Goal: Information Seeking & Learning: Check status

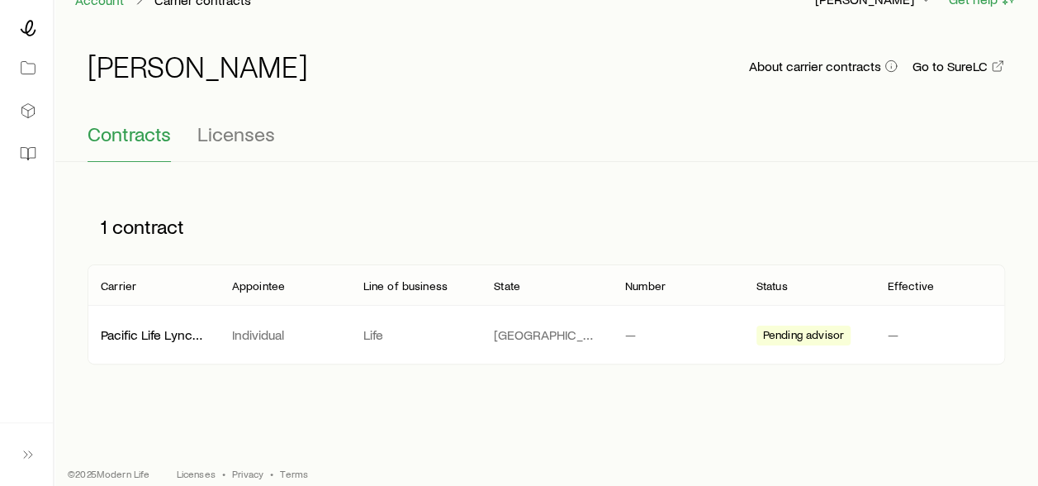
scroll to position [46, 0]
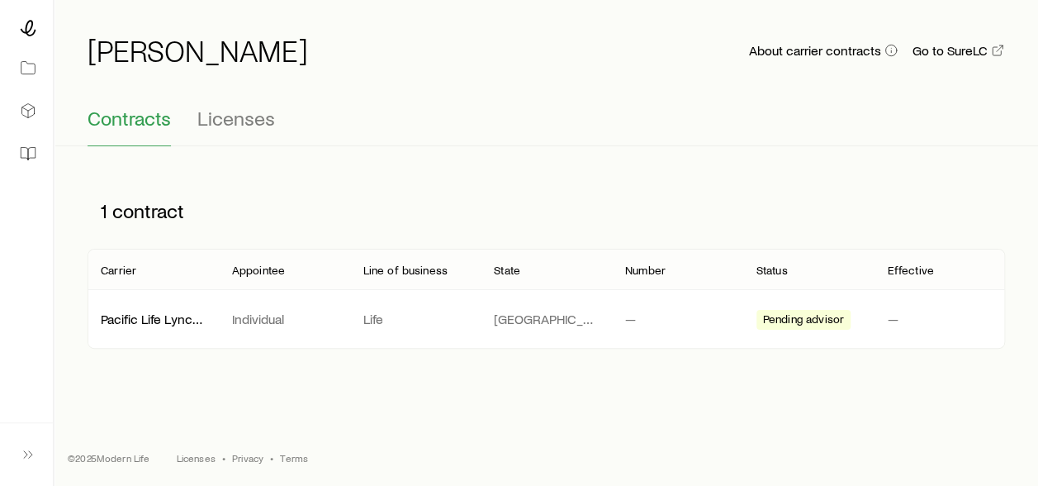
click at [795, 319] on span "Pending advisor" at bounding box center [803, 320] width 81 height 17
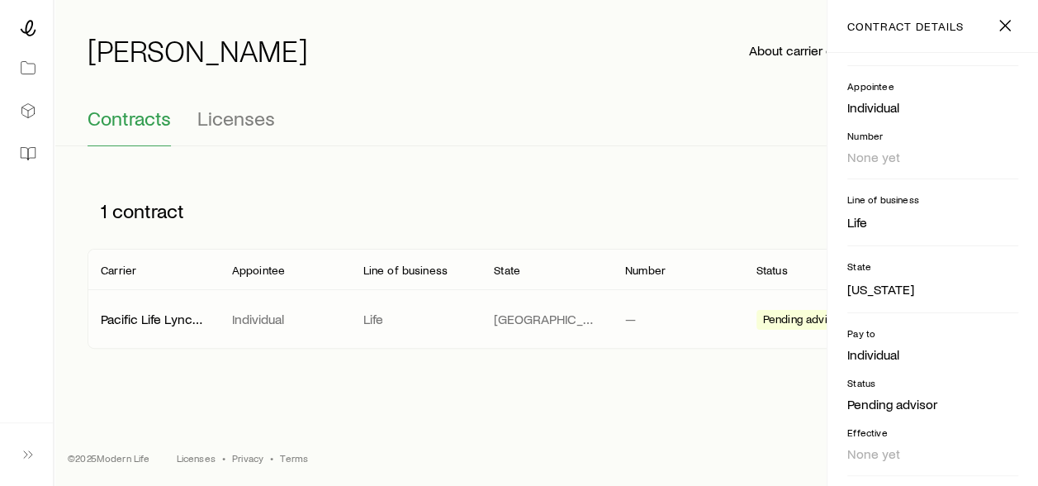
scroll to position [19, 0]
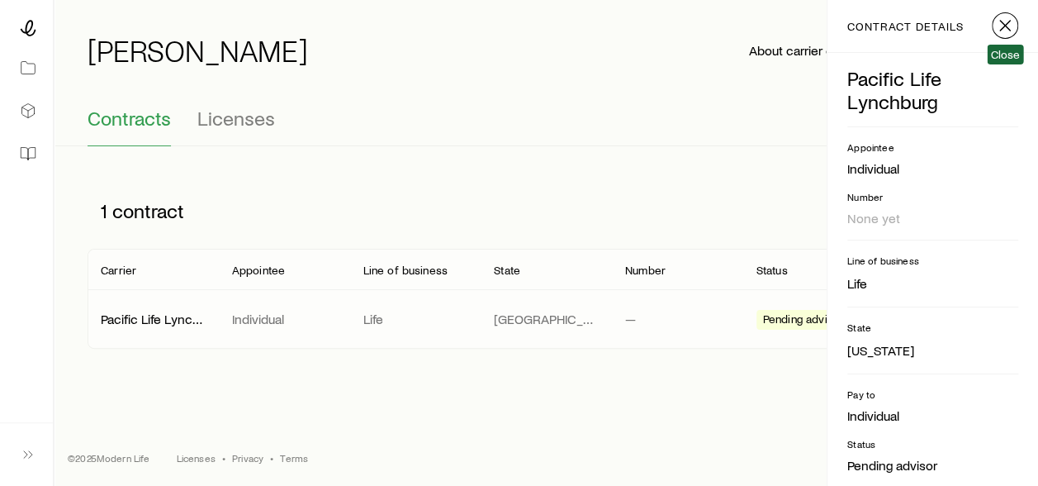
click at [1000, 35] on button "button" at bounding box center [1005, 25] width 26 height 26
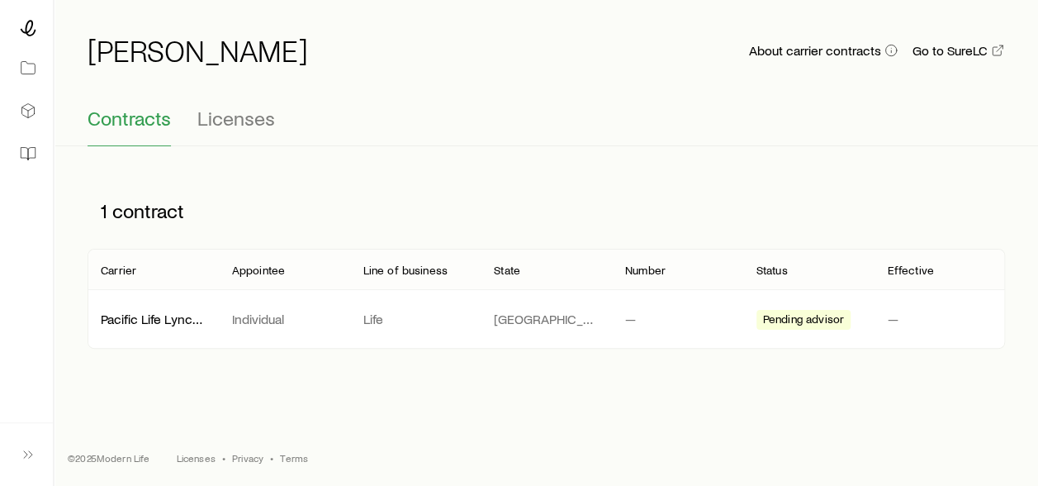
click at [135, 324] on p "Pacific Life Lynchburg" at bounding box center [153, 319] width 105 height 17
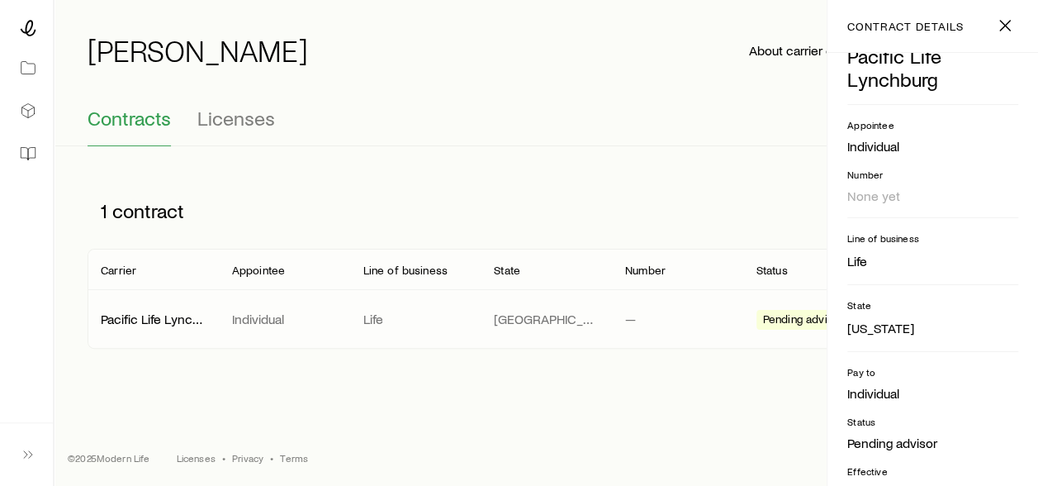
scroll to position [102, 0]
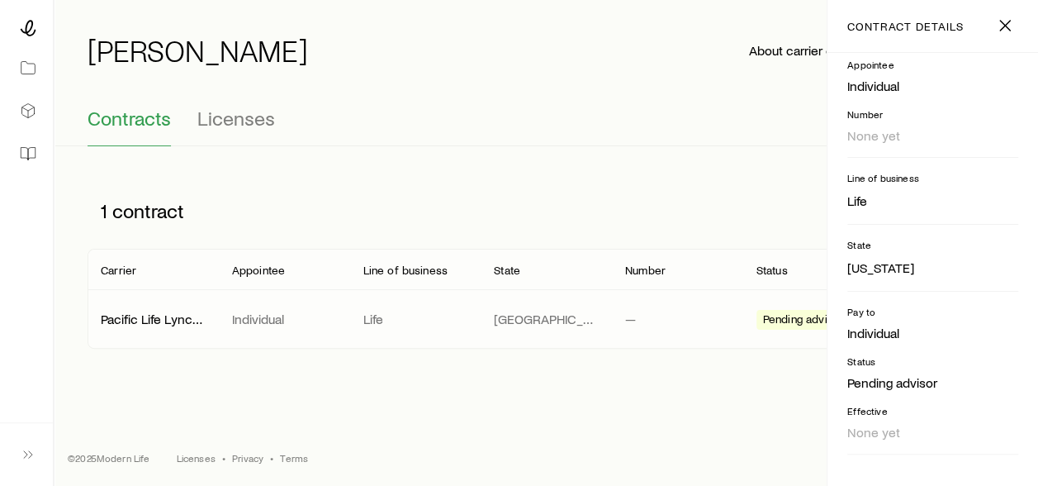
click at [600, 393] on div "Account Carrier contracts [PERSON_NAME] Get help [PERSON_NAME] About carrier co…" at bounding box center [519, 221] width 1038 height 534
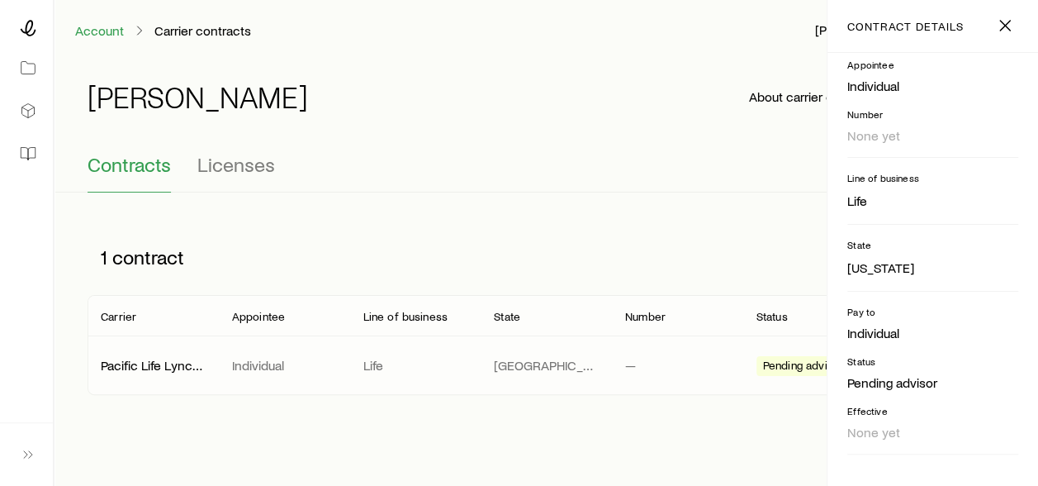
click at [221, 160] on span "Licenses" at bounding box center [236, 164] width 78 height 23
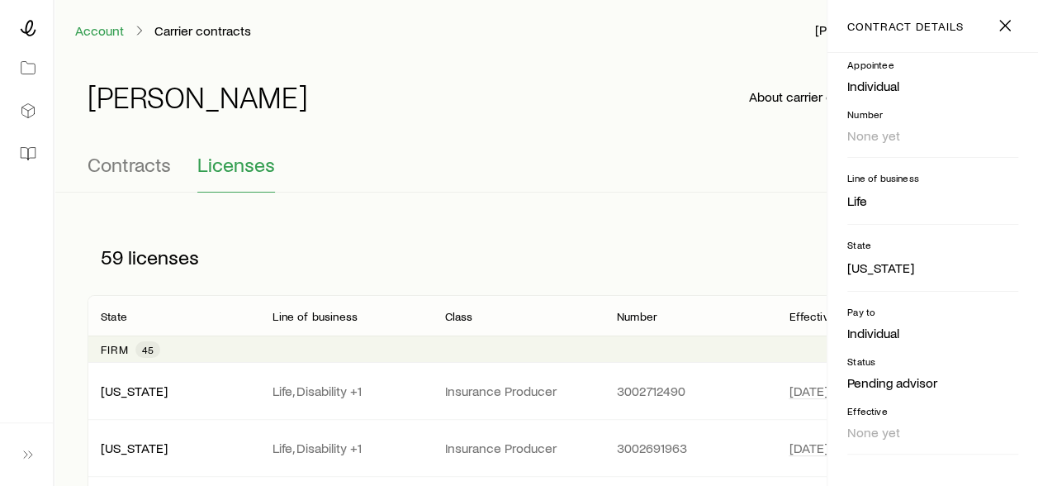
scroll to position [83, 0]
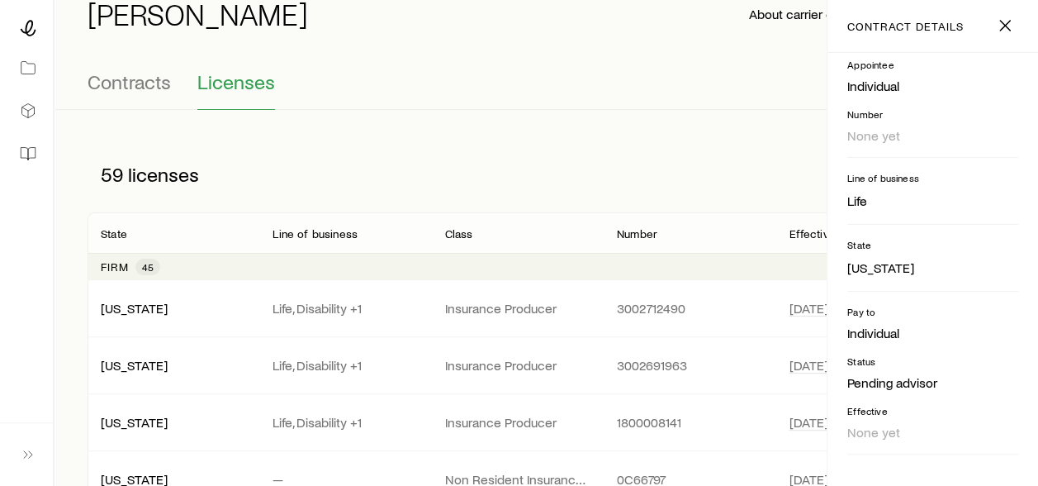
click at [642, 84] on div "Contracts Licenses" at bounding box center [547, 90] width 918 height 40
click at [1003, 18] on icon "button" at bounding box center [1005, 26] width 20 height 20
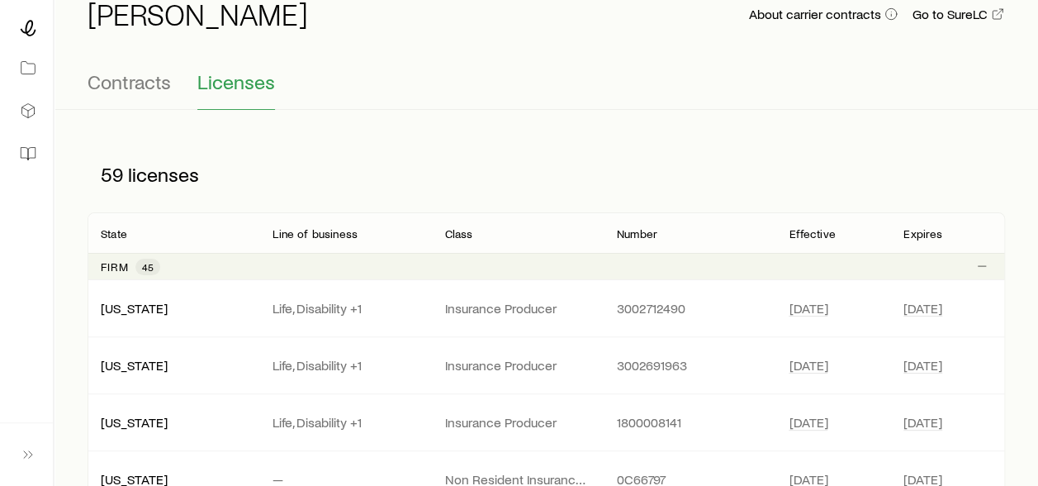
scroll to position [0, 0]
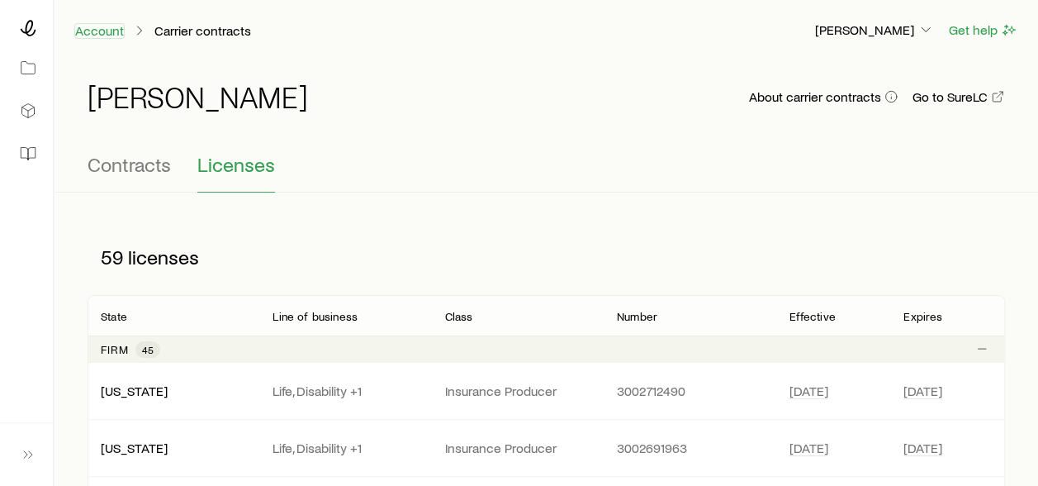
click at [91, 35] on link "Account" at bounding box center [99, 31] width 50 height 16
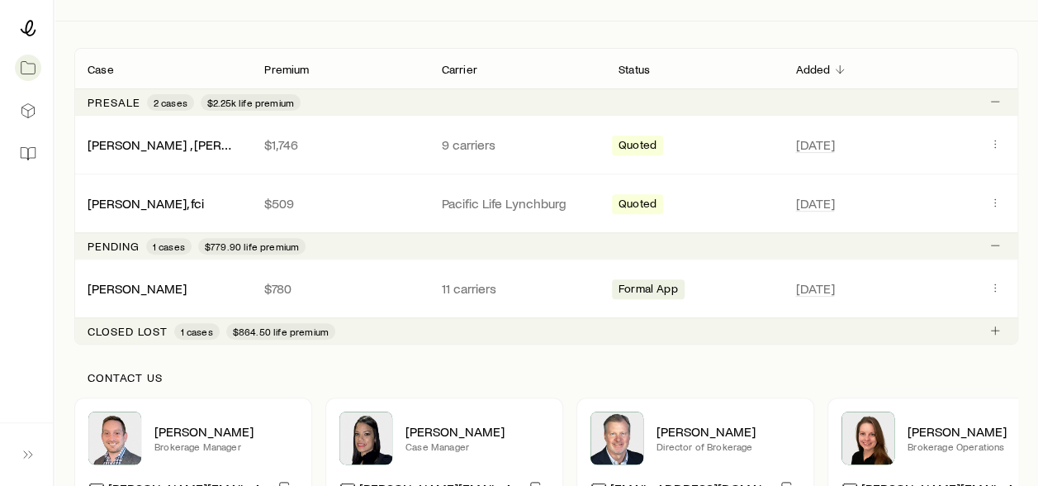
scroll to position [165, 0]
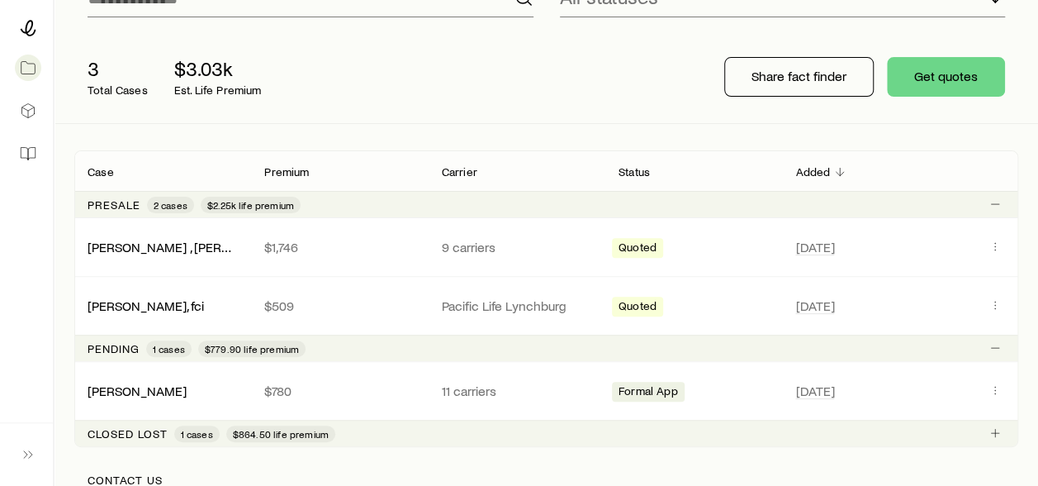
click at [104, 304] on link "[PERSON_NAME], fci" at bounding box center [146, 305] width 116 height 16
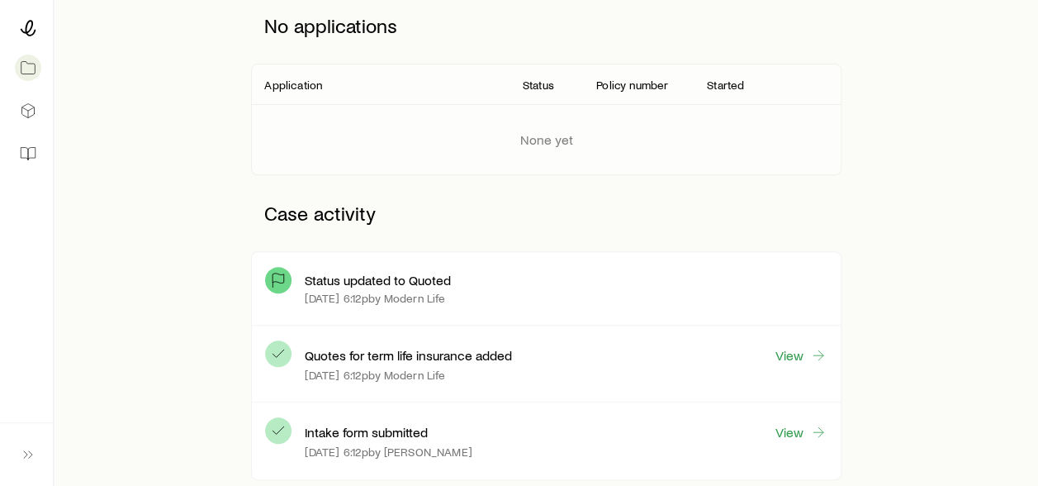
scroll to position [413, 0]
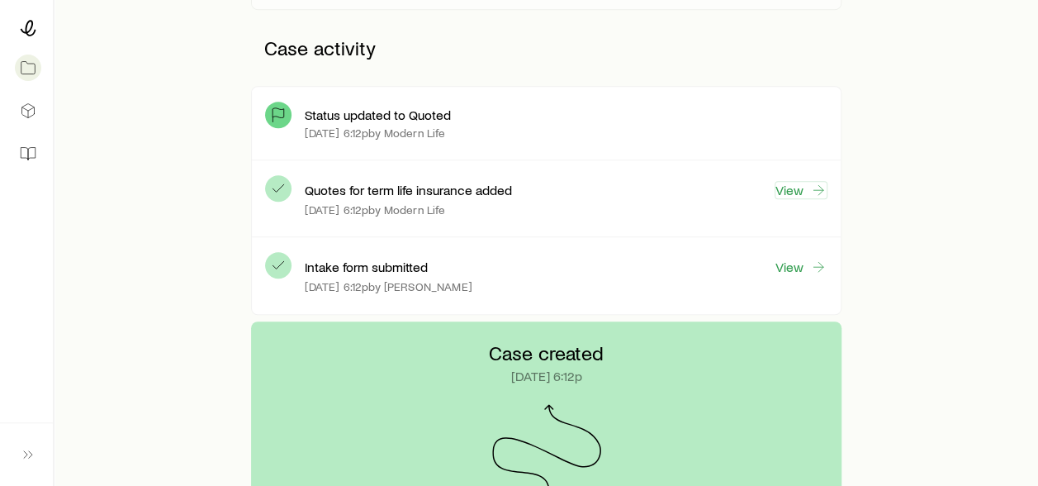
click at [793, 191] on link "View" at bounding box center [801, 190] width 53 height 18
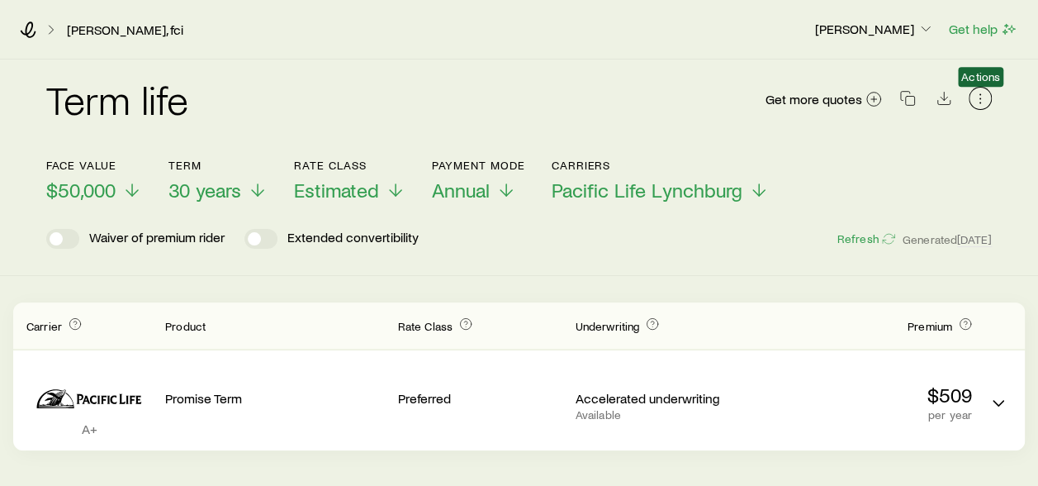
click at [980, 98] on icon "button" at bounding box center [980, 98] width 1 height 1
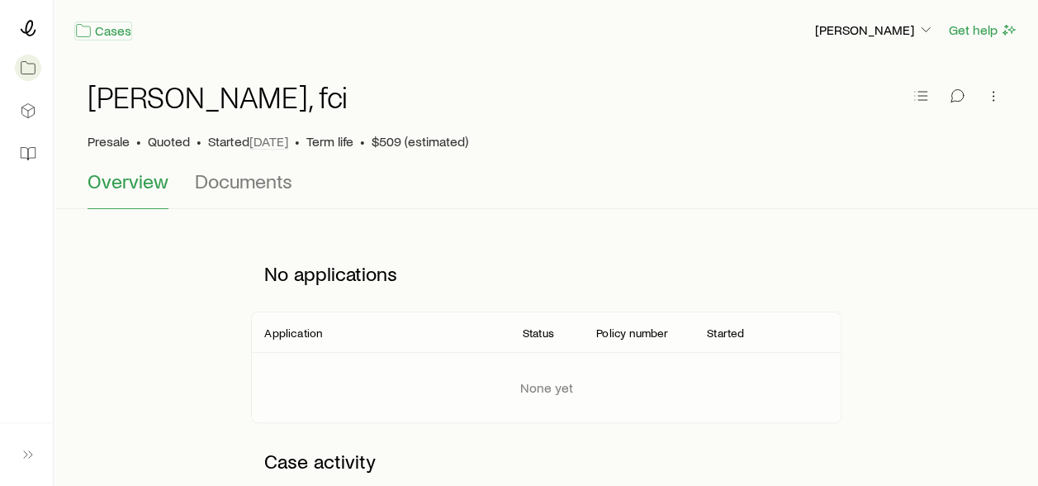
click at [99, 26] on link "Cases" at bounding box center [103, 30] width 58 height 19
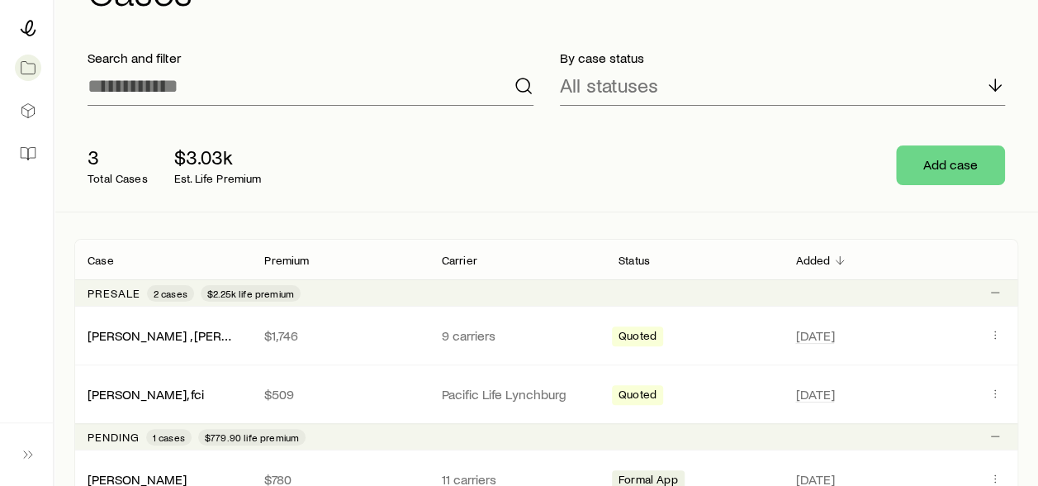
scroll to position [165, 0]
